Goal: Information Seeking & Learning: Learn about a topic

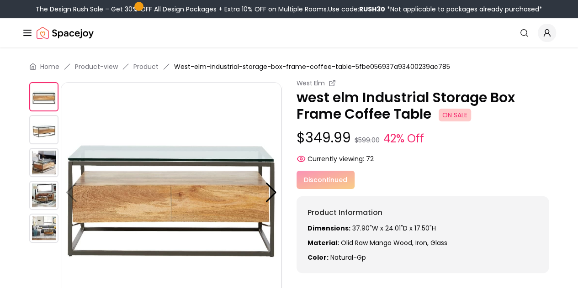
click at [179, 222] on img at bounding box center [171, 192] width 221 height 221
click at [340, 204] on div "Product Information Dimensions: 37.90"W x 24.01"D x 17.50"H Material: olid raw …" at bounding box center [423, 235] width 253 height 77
click at [268, 192] on div at bounding box center [271, 193] width 12 height 20
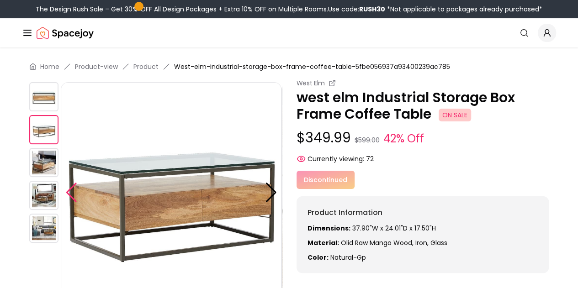
click at [70, 195] on div at bounding box center [71, 193] width 12 height 20
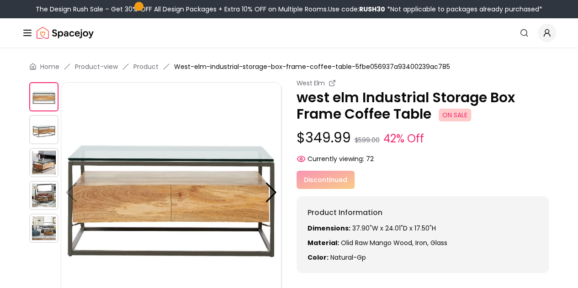
click at [36, 121] on img at bounding box center [43, 129] width 29 height 29
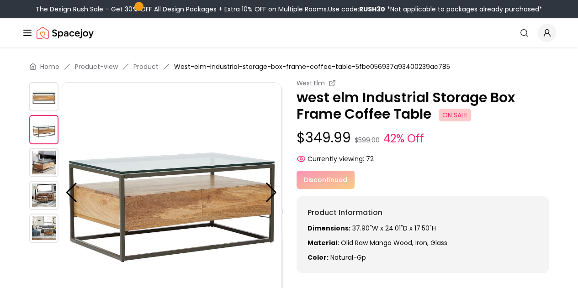
click at [37, 126] on img at bounding box center [43, 129] width 29 height 29
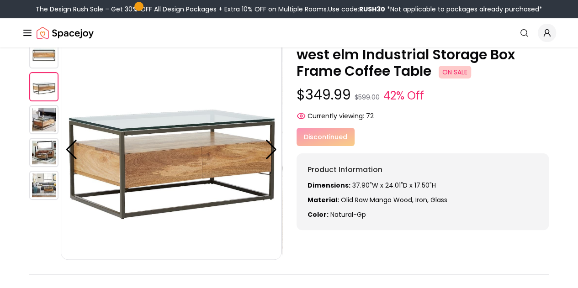
click at [33, 145] on img at bounding box center [43, 152] width 29 height 29
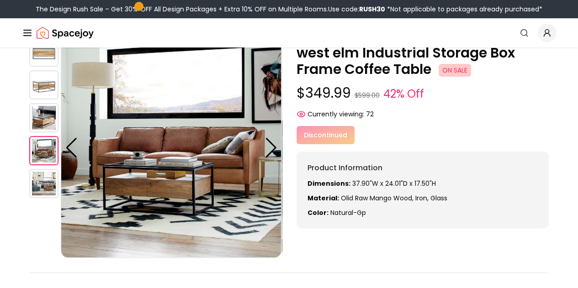
scroll to position [45, 0]
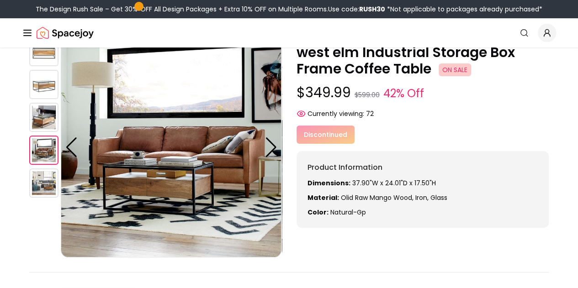
click at [41, 60] on img at bounding box center [43, 51] width 29 height 29
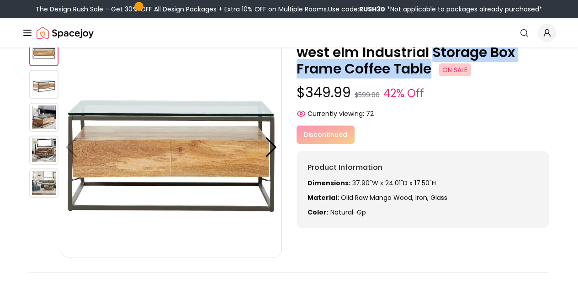
drag, startPoint x: 433, startPoint y: 69, endPoint x: 434, endPoint y: 55, distance: 14.2
click at [434, 55] on p "west elm Industrial Storage Box Frame Coffee Table ON SALE" at bounding box center [423, 60] width 253 height 33
copy p "Storage Box Frame Coffee Table"
